Goal: Information Seeking & Learning: Learn about a topic

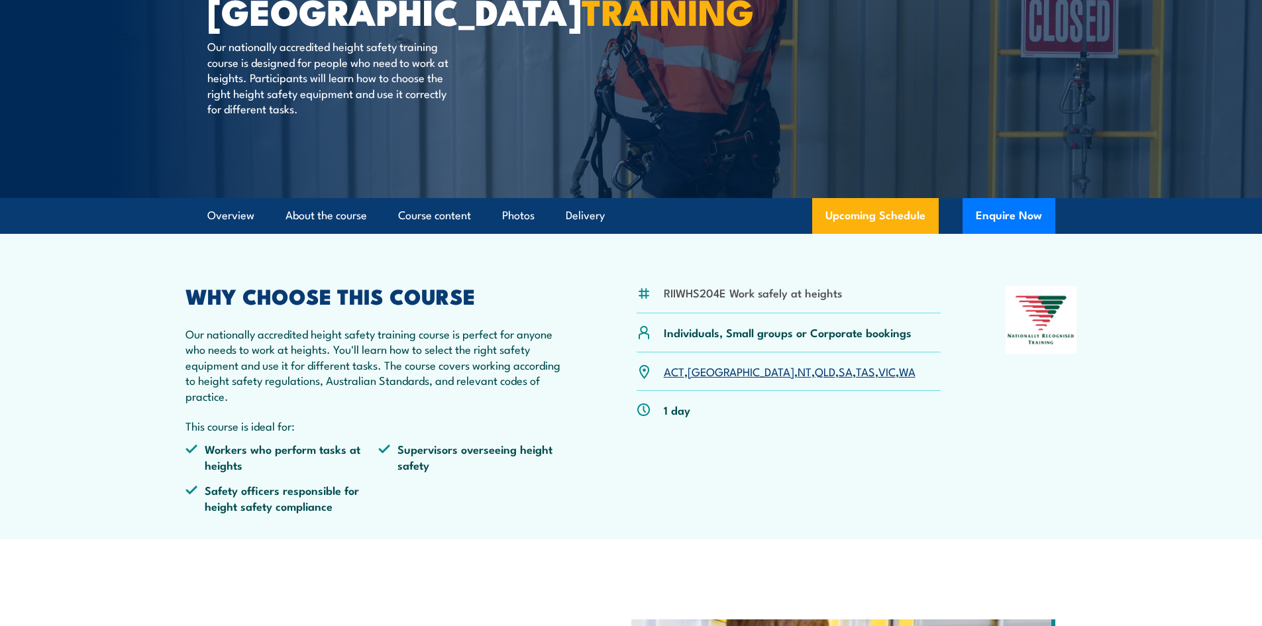
scroll to position [199, 0]
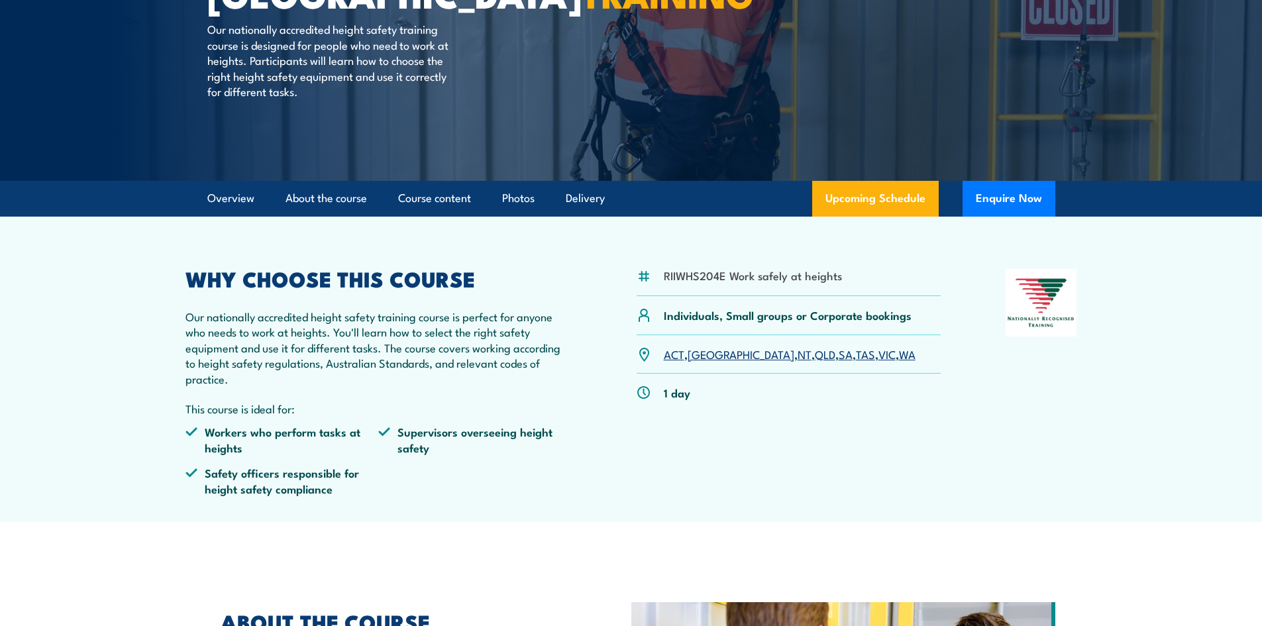
click at [698, 351] on link "[GEOGRAPHIC_DATA]" at bounding box center [741, 354] width 107 height 16
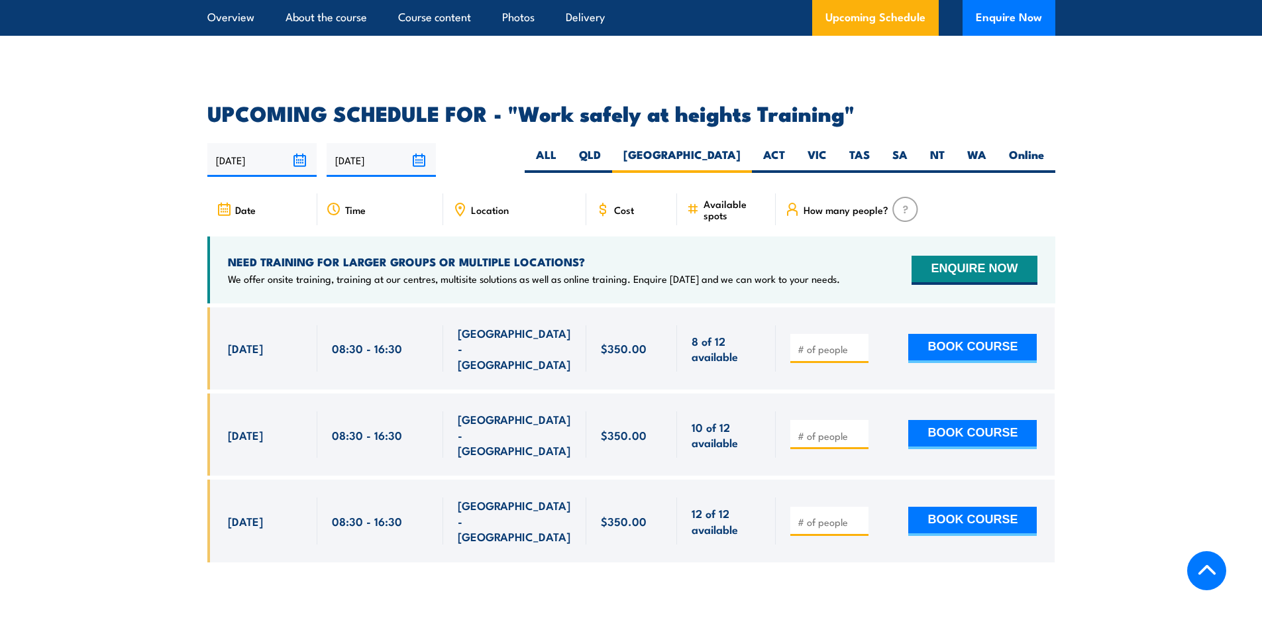
scroll to position [1976, 0]
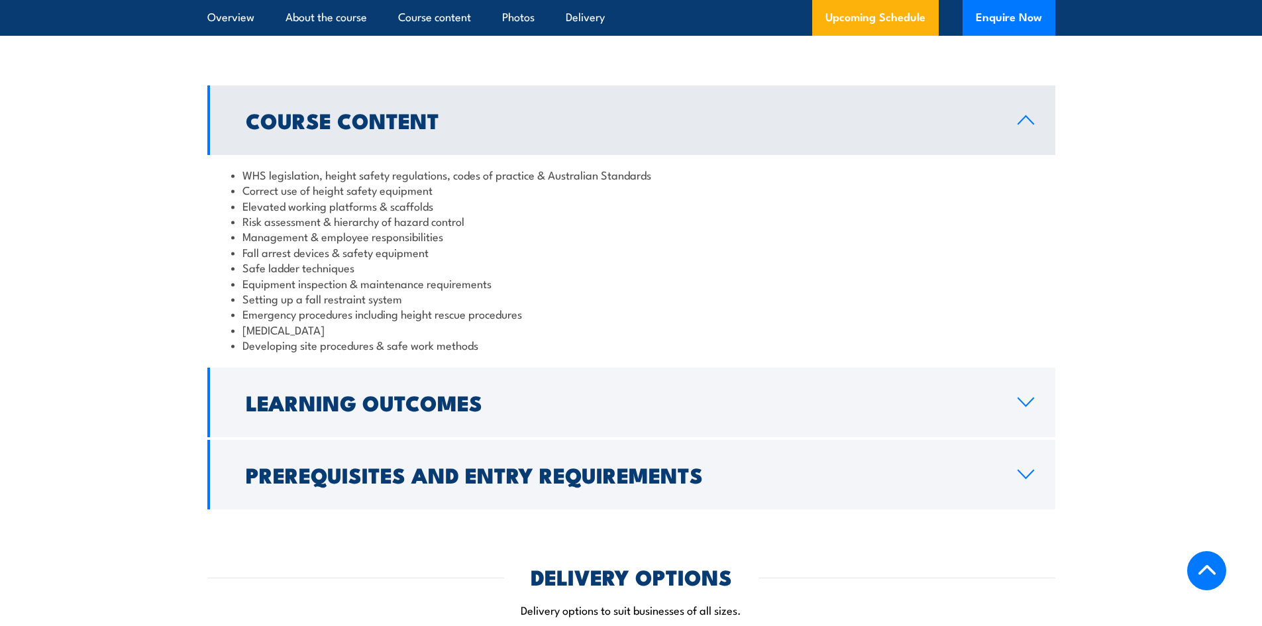
scroll to position [1060, 0]
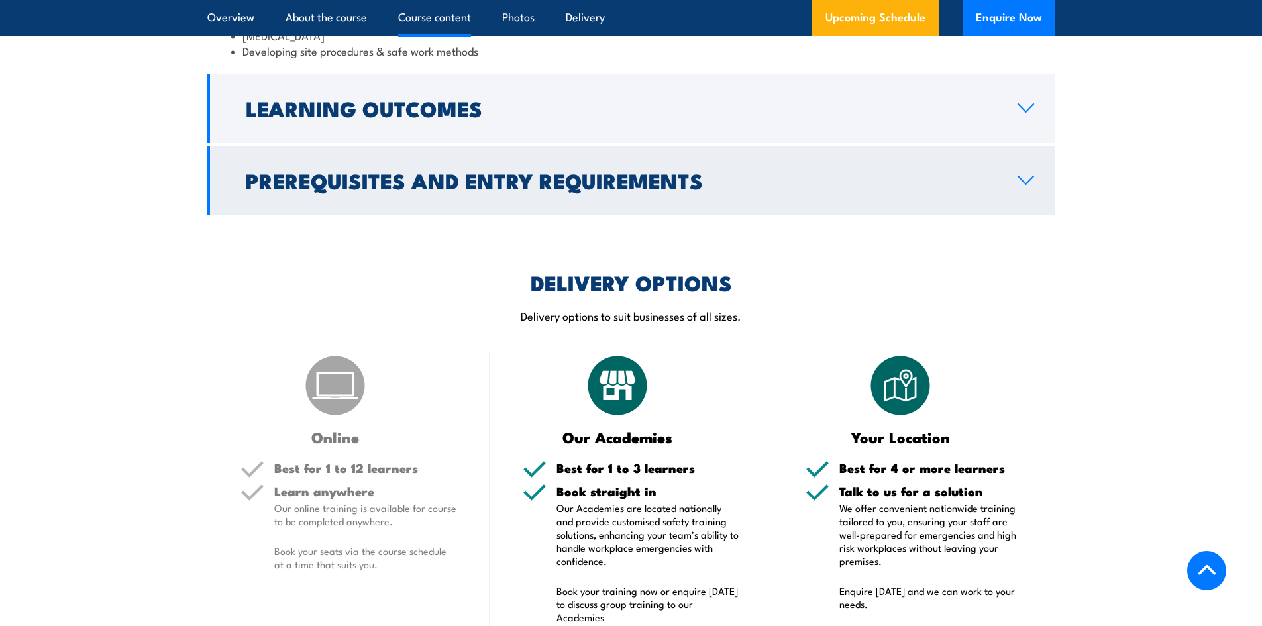
click at [641, 174] on h2 "Prerequisites and Entry Requirements" at bounding box center [621, 180] width 751 height 19
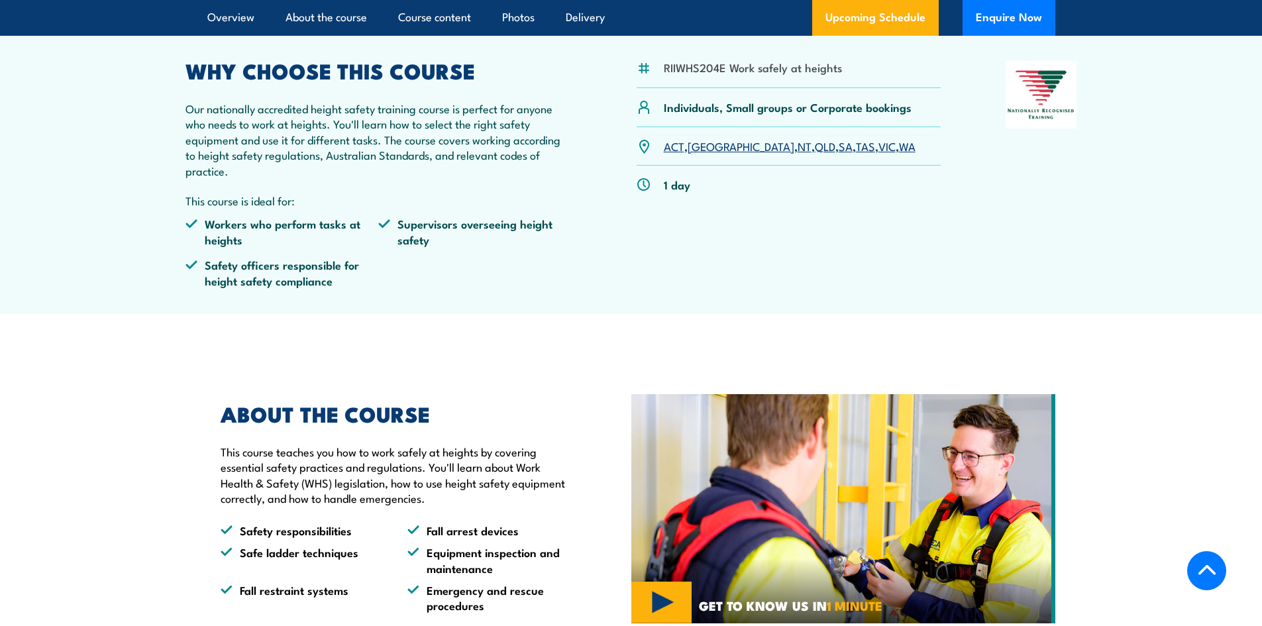
scroll to position [0, 0]
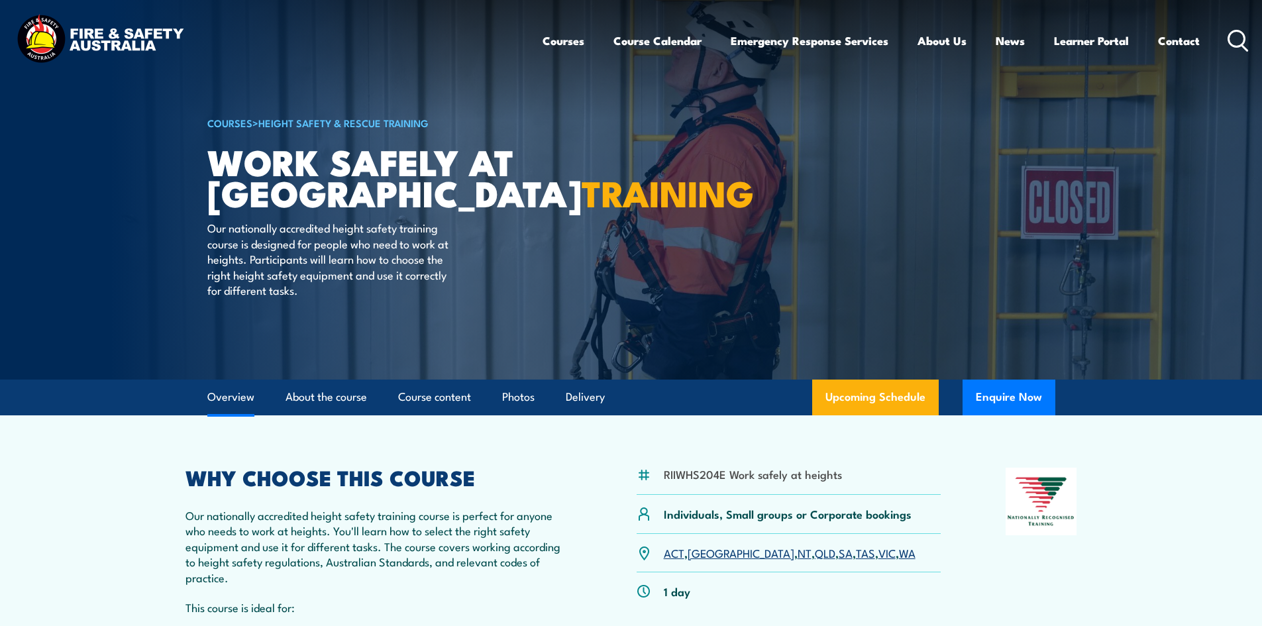
click at [237, 410] on link "Overview" at bounding box center [230, 397] width 47 height 35
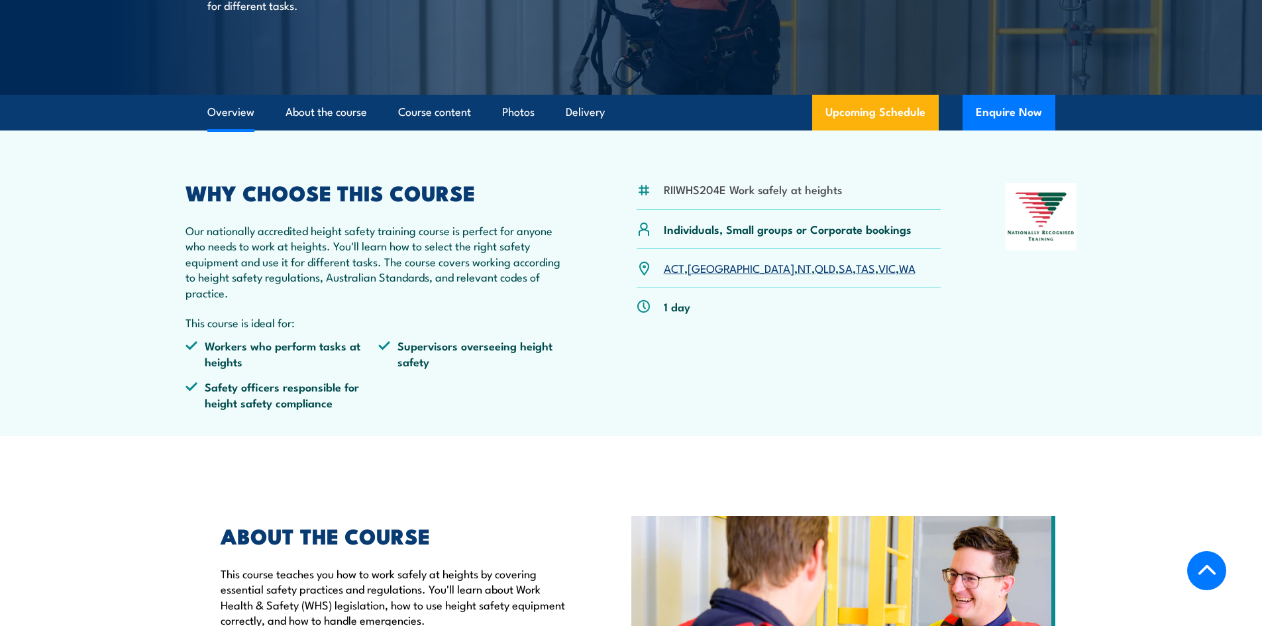
click at [349, 297] on div "WHY CHOOSE THIS COURSE Our nationally accredited height safety training course …" at bounding box center [379, 301] width 387 height 237
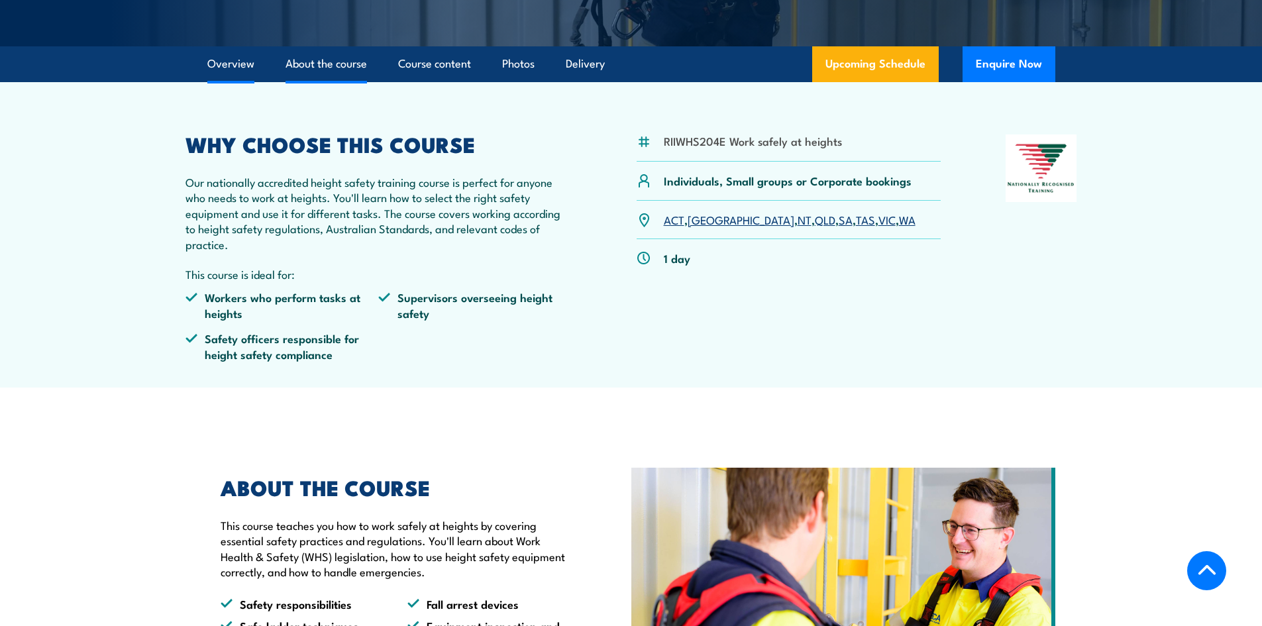
click at [335, 58] on link "About the course" at bounding box center [327, 63] width 82 height 35
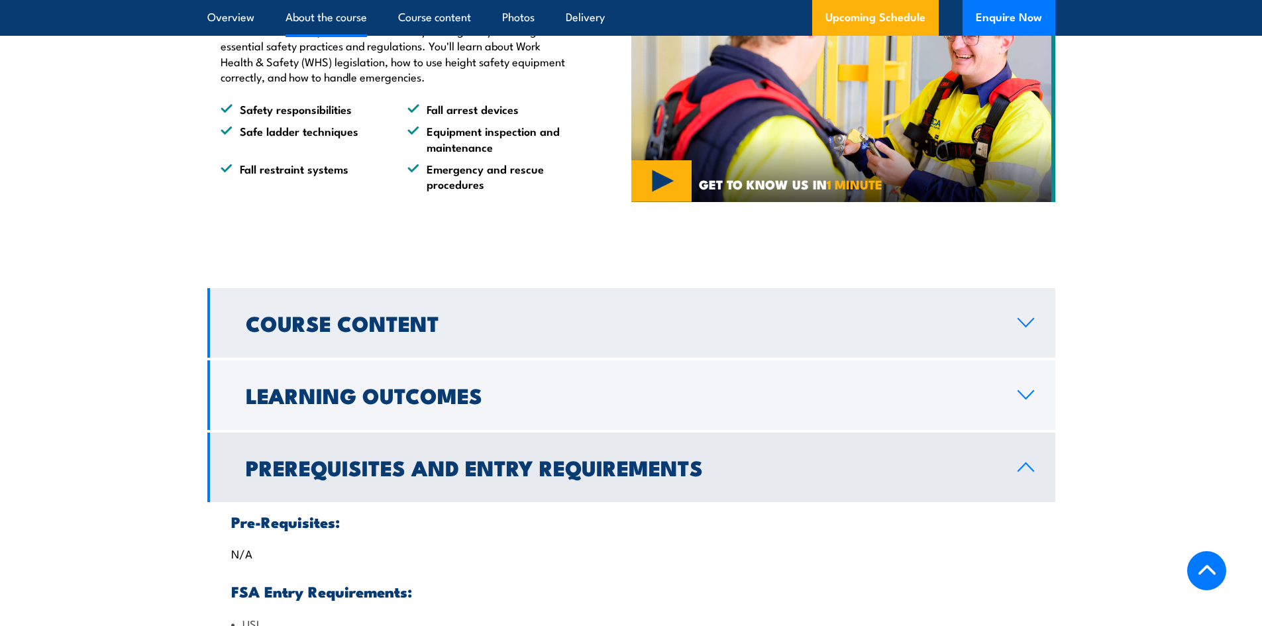
click at [625, 320] on h2 "Course Content" at bounding box center [621, 322] width 751 height 19
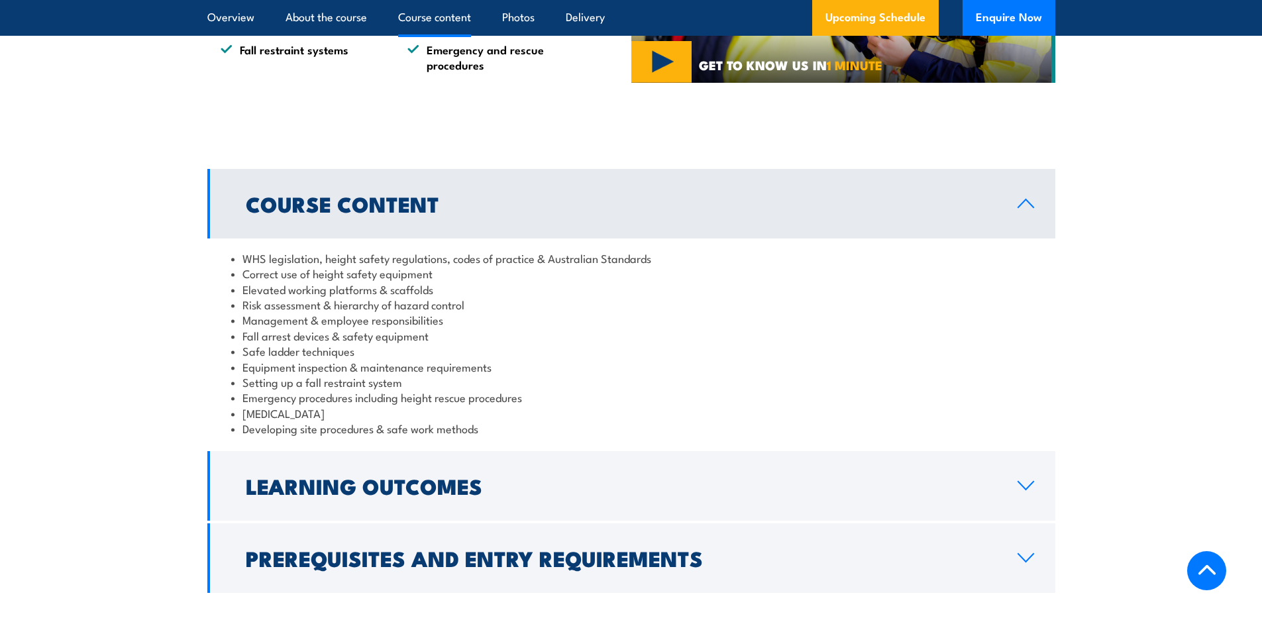
scroll to position [961, 0]
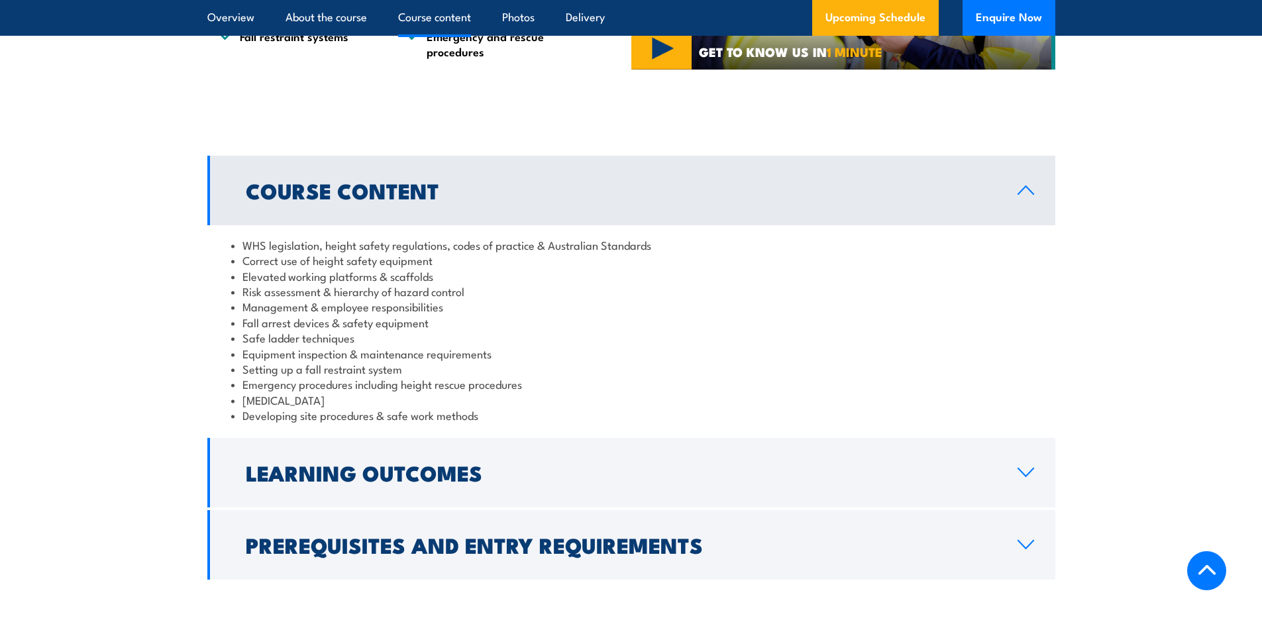
click at [649, 186] on h2 "Course Content" at bounding box center [621, 190] width 751 height 19
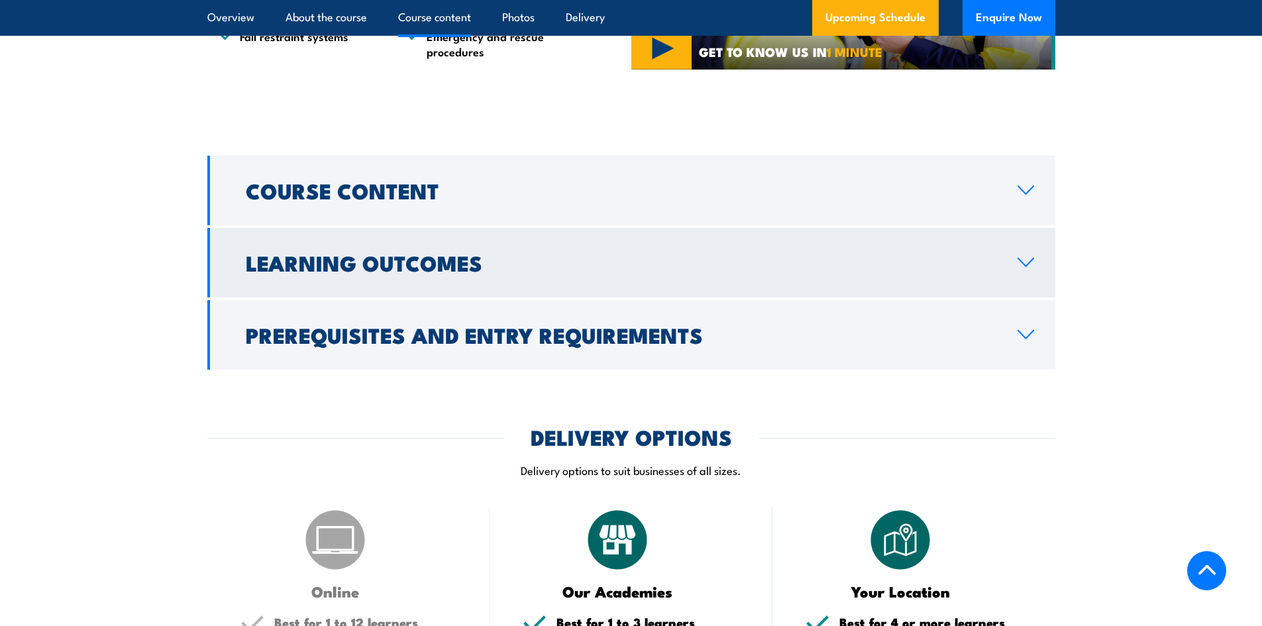
click at [634, 256] on h2 "Learning Outcomes" at bounding box center [621, 262] width 751 height 19
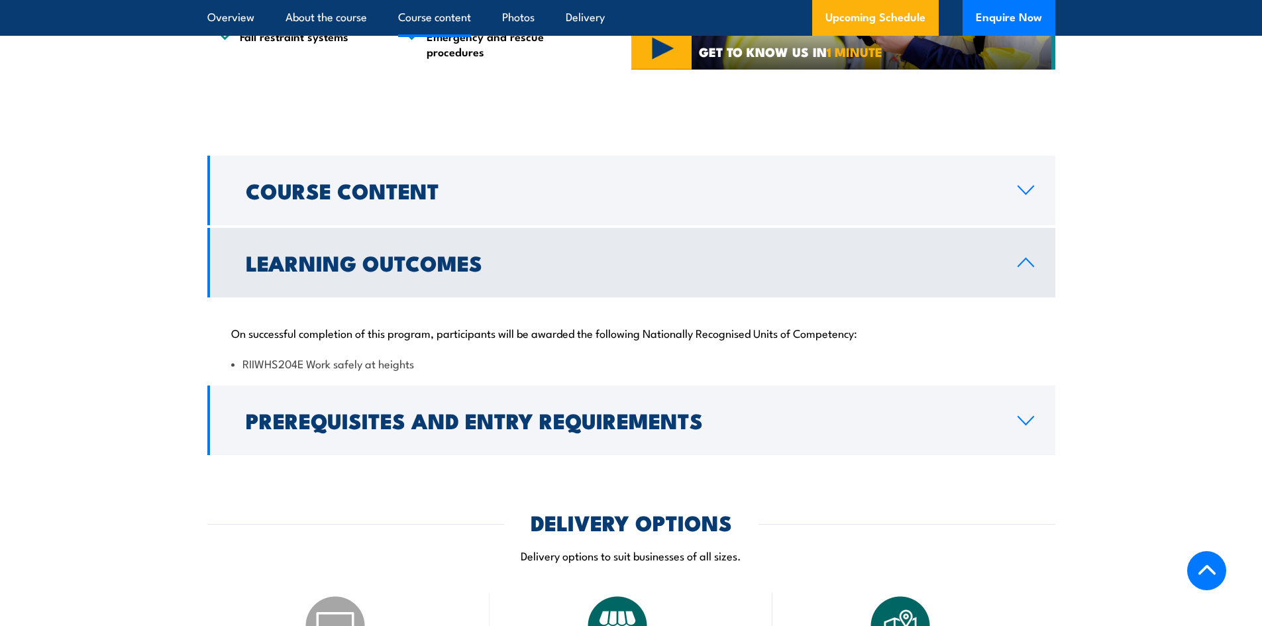
click at [614, 300] on div "On successful completion of this program, participants will be awarded the foll…" at bounding box center [631, 340] width 848 height 85
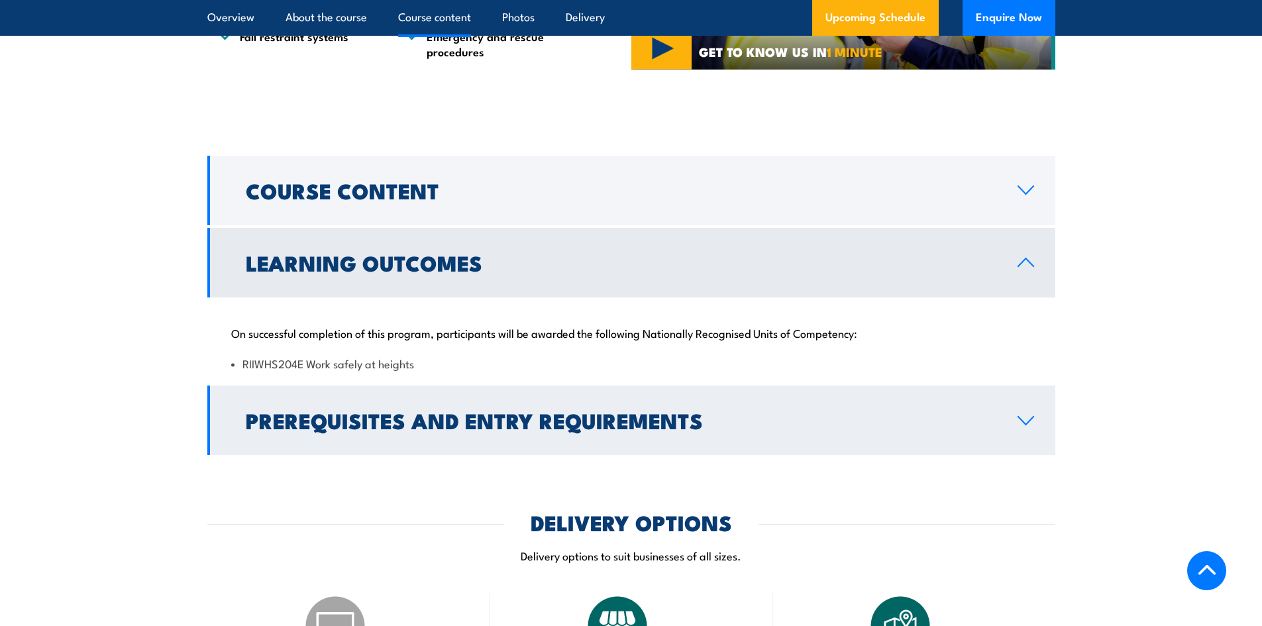
click at [651, 402] on link "Prerequisites and Entry Requirements" at bounding box center [631, 421] width 848 height 70
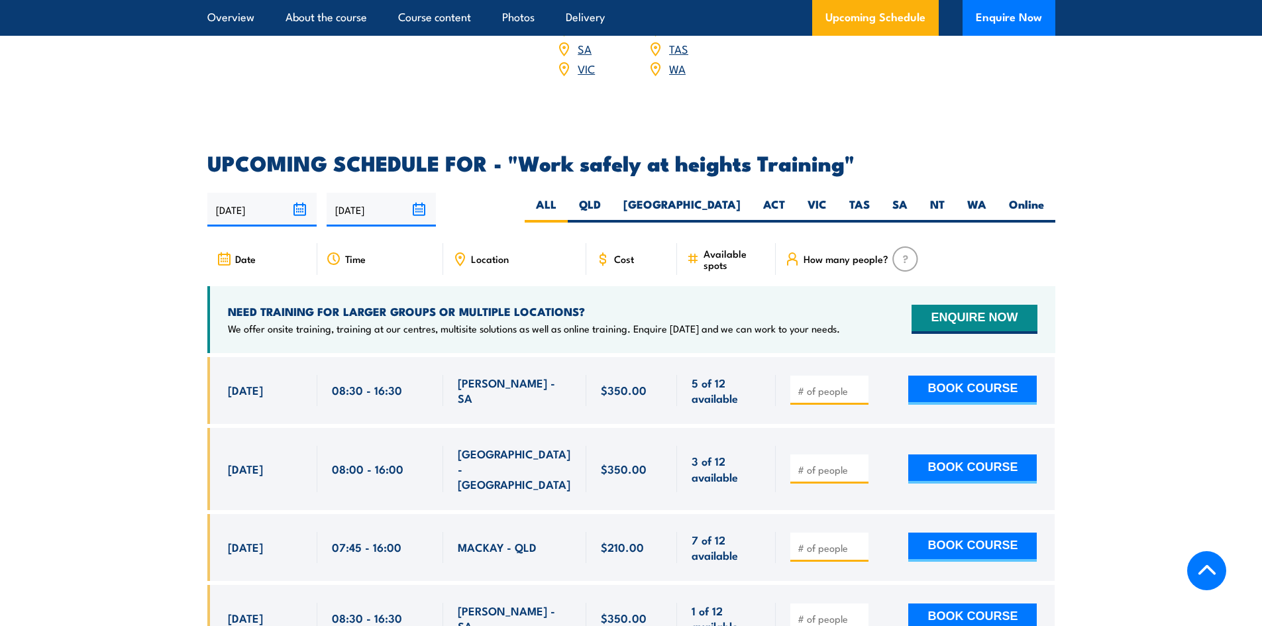
scroll to position [1955, 0]
